Goal: Find specific page/section: Find specific page/section

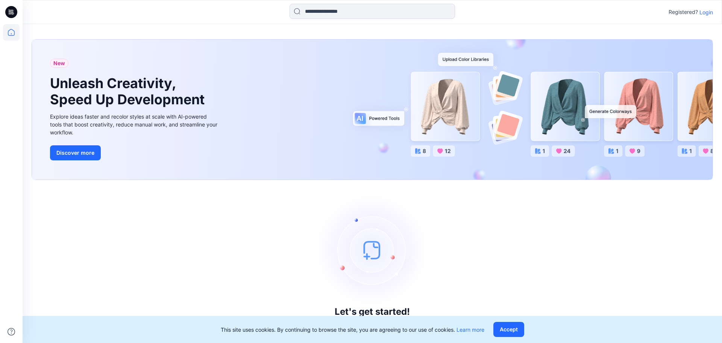
click at [705, 14] on p "Login" at bounding box center [707, 12] width 14 height 8
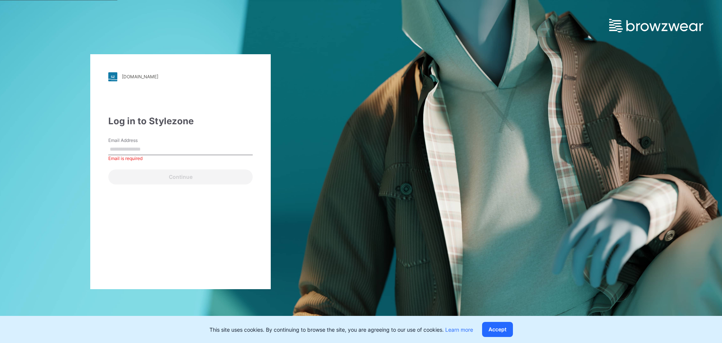
click at [335, 252] on div "walmart.stylezone.com Loading... Log in to Stylezone Email Address Email is req…" at bounding box center [180, 171] width 361 height 343
click at [169, 150] on input "Email Address" at bounding box center [180, 149] width 144 height 11
paste input "**********"
type input "**********"
click at [203, 123] on div "Log in to Stylezone" at bounding box center [180, 121] width 144 height 14
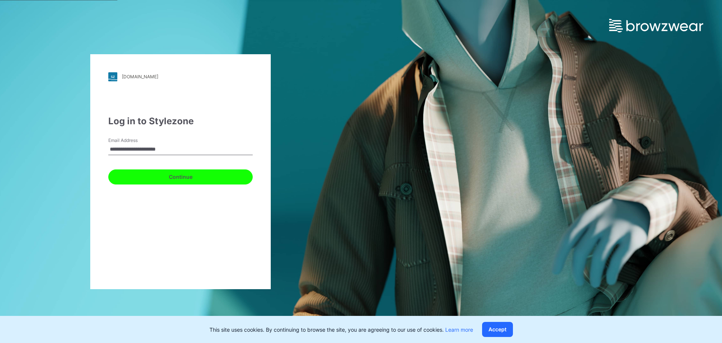
click at [188, 173] on button "Continue" at bounding box center [180, 176] width 144 height 15
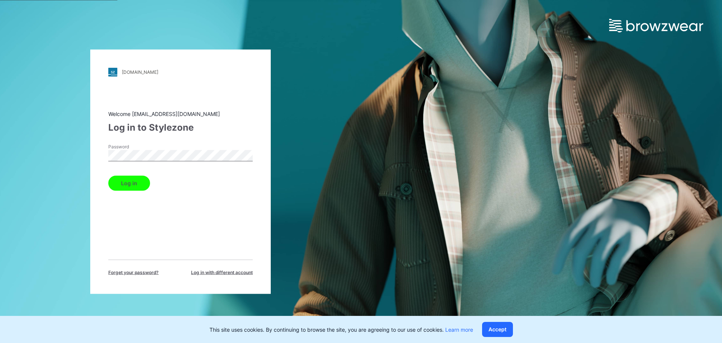
click at [238, 128] on div "Log in to Stylezone" at bounding box center [180, 127] width 144 height 14
click at [145, 183] on button "Log in" at bounding box center [129, 182] width 42 height 15
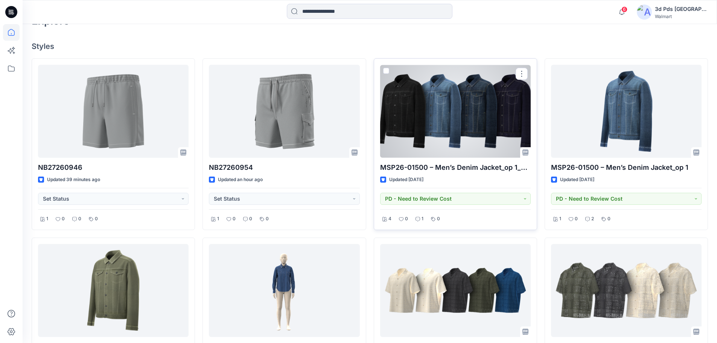
scroll to position [150, 0]
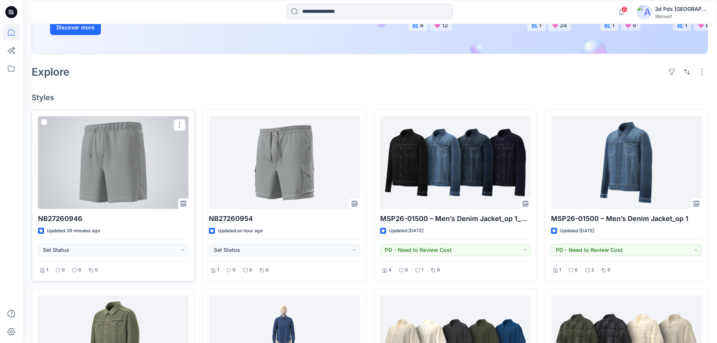
click at [122, 181] on div at bounding box center [113, 162] width 150 height 93
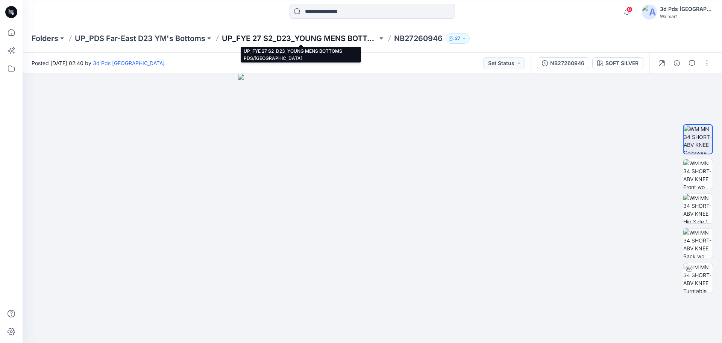
click at [282, 41] on p "UP_FYE 27 S2_D23_YOUNG MENS BOTTOMS PDS/FAR EAST" at bounding box center [300, 38] width 156 height 11
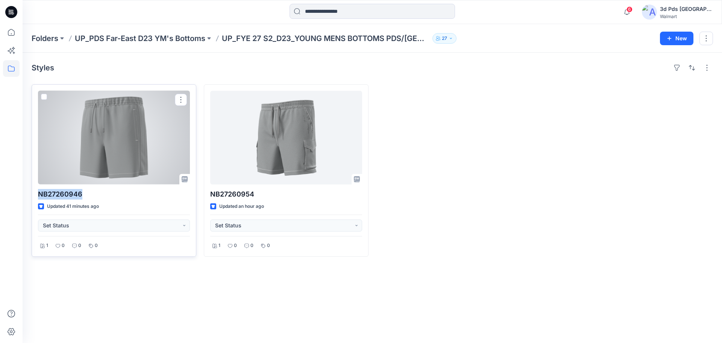
drag, startPoint x: 36, startPoint y: 197, endPoint x: 81, endPoint y: 192, distance: 44.7
click at [81, 193] on div "NB27260946 Updated 41 minutes ago Set Status 1 0 0 0" at bounding box center [114, 170] width 165 height 172
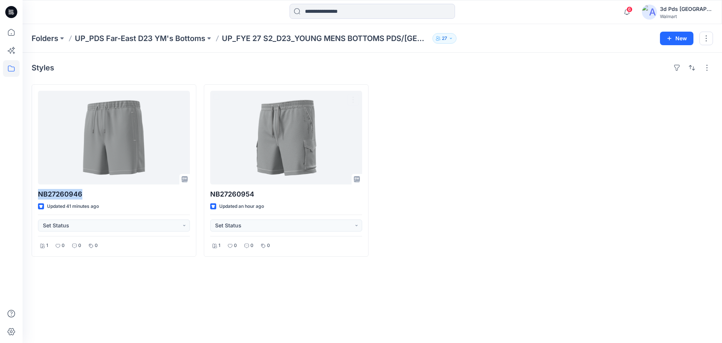
copy p "NB27260946"
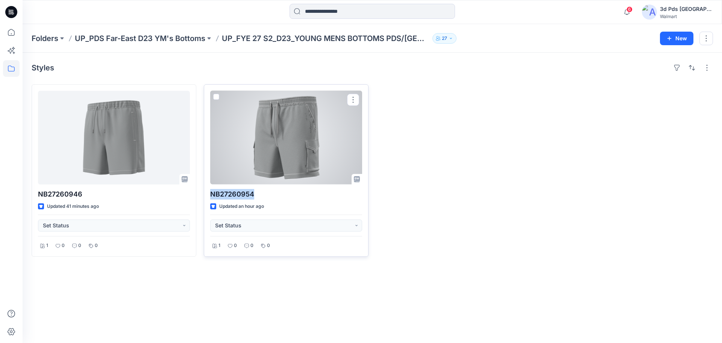
drag, startPoint x: 210, startPoint y: 195, endPoint x: 251, endPoint y: 192, distance: 40.8
click at [252, 194] on p "NB27260954" at bounding box center [286, 194] width 152 height 11
copy p "NB27260954"
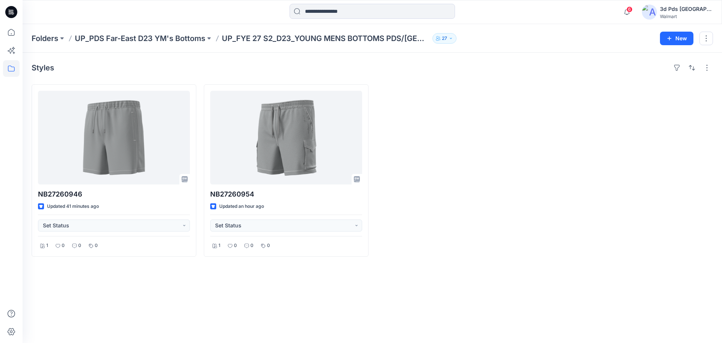
click at [488, 186] on div at bounding box center [458, 170] width 165 height 172
click at [634, 14] on icon "button" at bounding box center [627, 12] width 14 height 15
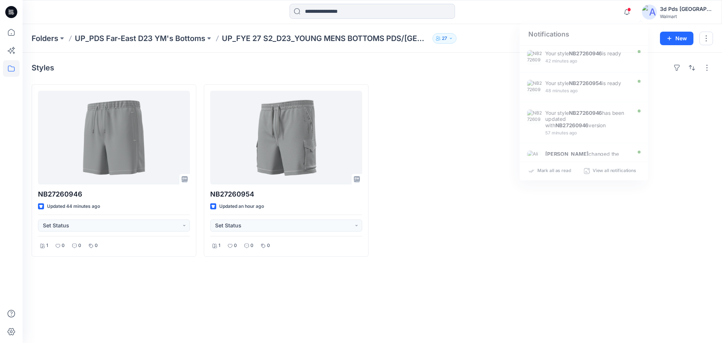
click at [678, 92] on div at bounding box center [631, 170] width 165 height 172
